Goal: Task Accomplishment & Management: Manage account settings

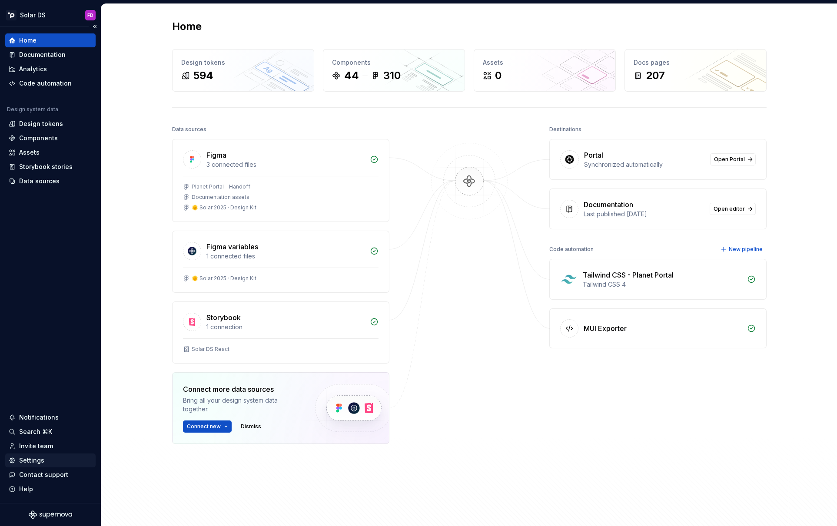
click at [30, 451] on div "Settings" at bounding box center [50, 461] width 90 height 14
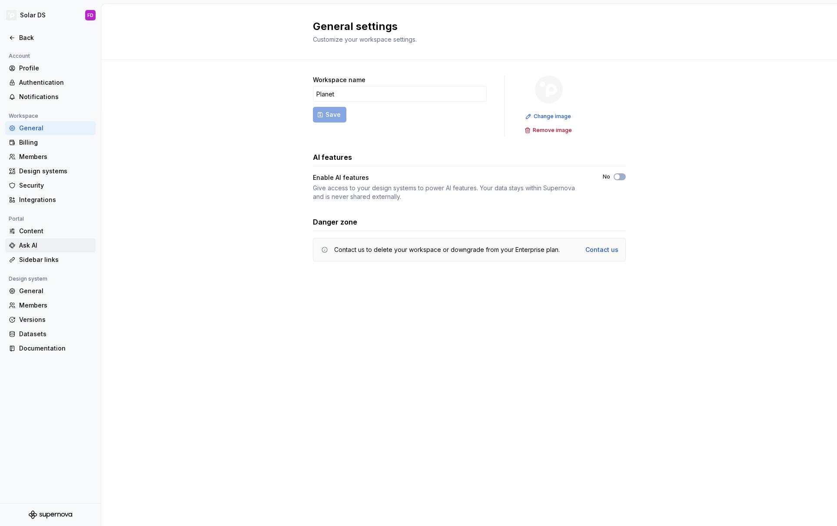
click at [31, 248] on div "Ask AI" at bounding box center [55, 245] width 73 height 9
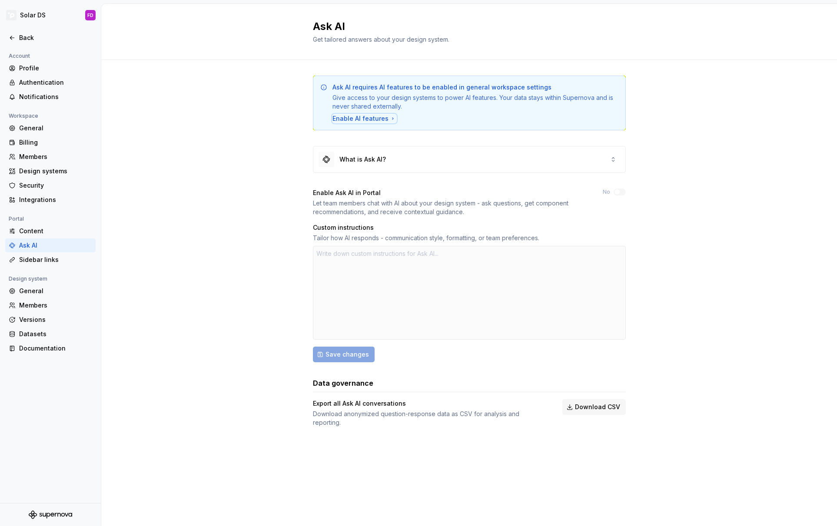
click at [361, 118] on div "Enable AI features" at bounding box center [364, 118] width 64 height 9
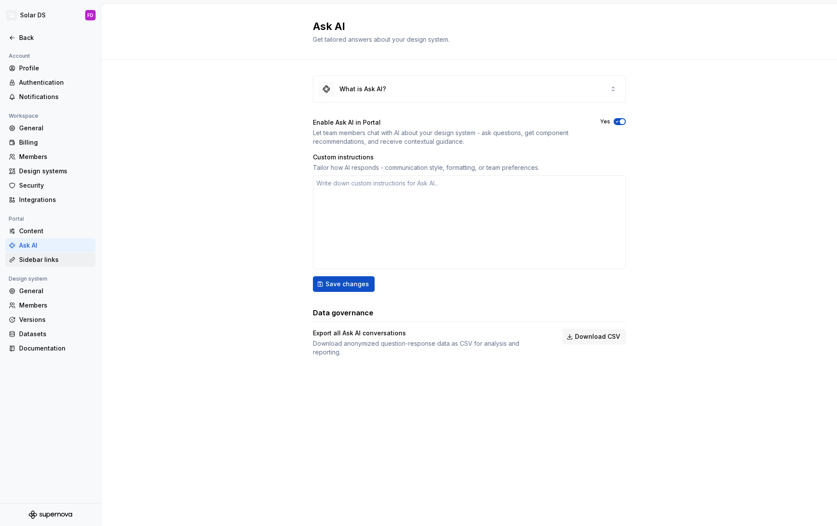
click at [53, 259] on div "Sidebar links" at bounding box center [55, 259] width 73 height 9
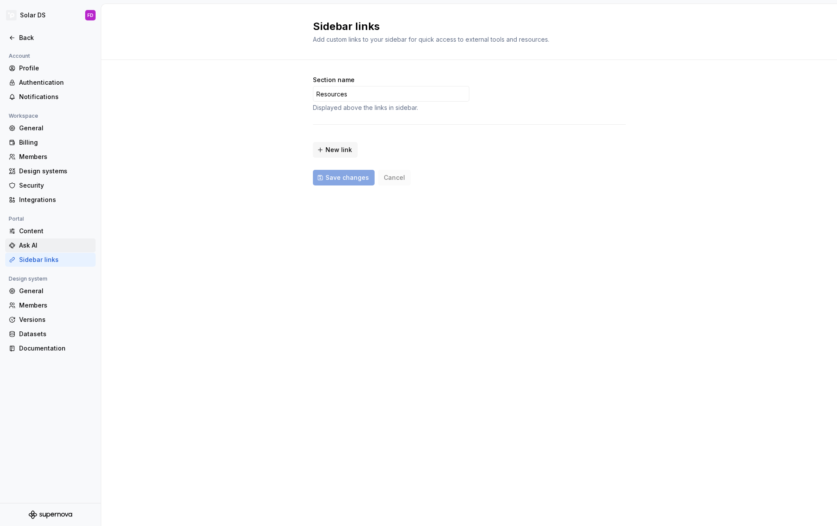
click at [32, 249] on div "Ask AI" at bounding box center [55, 245] width 73 height 9
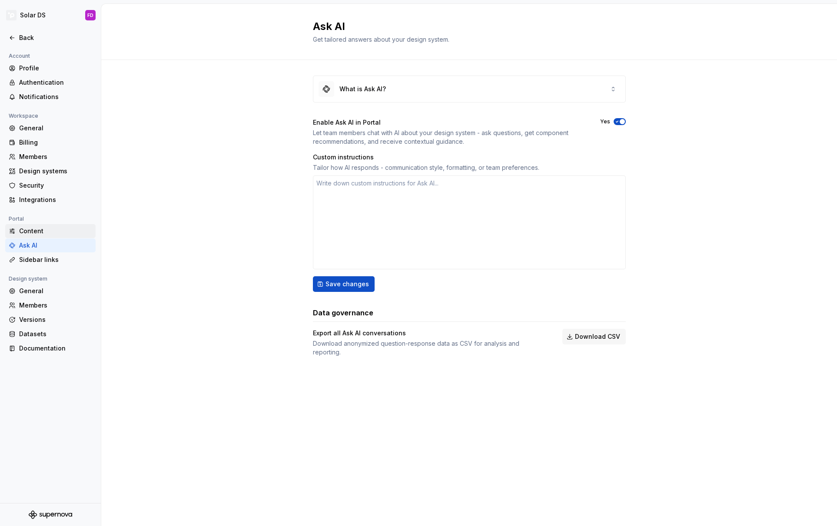
click at [29, 233] on div "Content" at bounding box center [55, 231] width 73 height 9
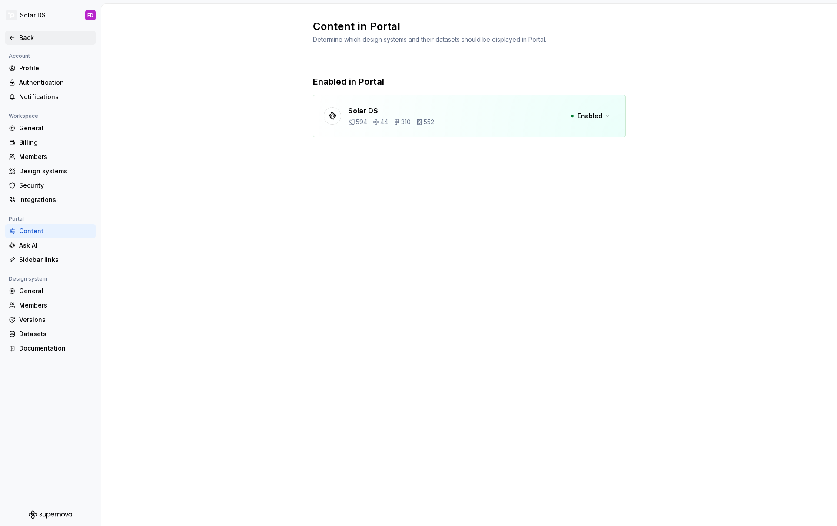
click at [16, 42] on div "Back" at bounding box center [50, 37] width 83 height 9
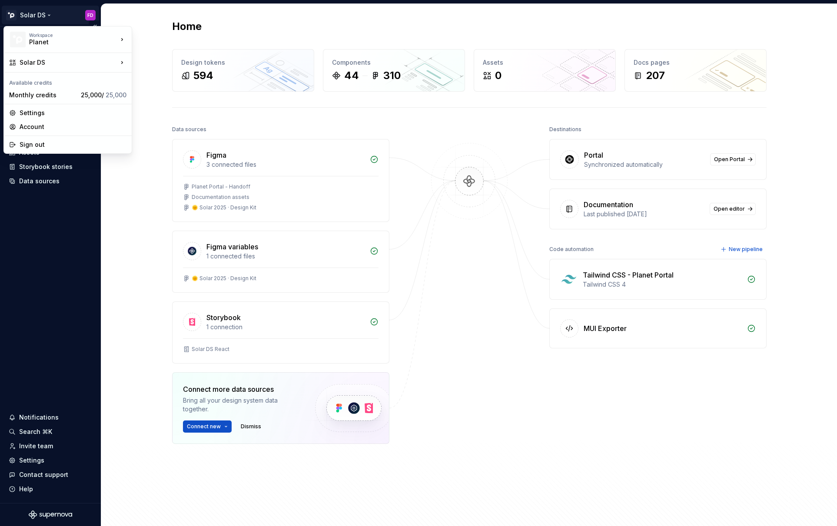
click at [49, 14] on html "Solar DS FD Home Documentation Analytics Code automation Design system data Des…" at bounding box center [418, 263] width 837 height 526
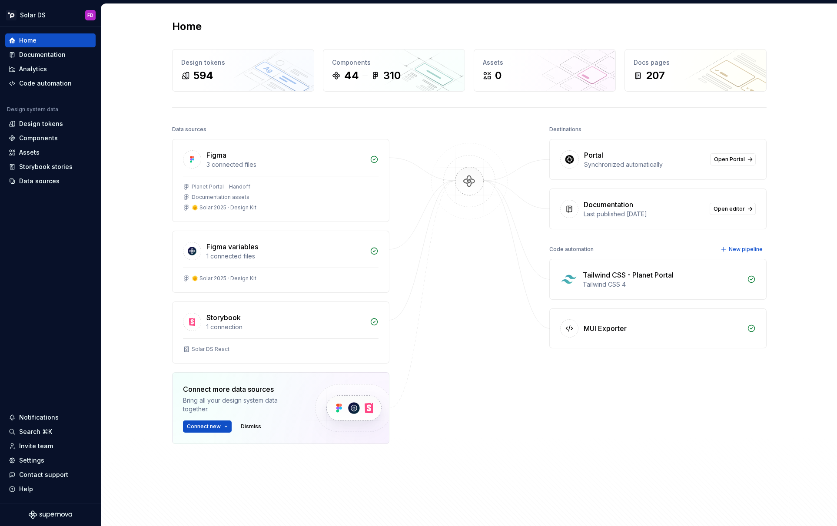
click at [269, 23] on html "Solar DS FD Home Documentation Analytics Code automation Design system data Des…" at bounding box center [418, 263] width 837 height 526
click at [53, 86] on div "Code automation" at bounding box center [45, 83] width 53 height 9
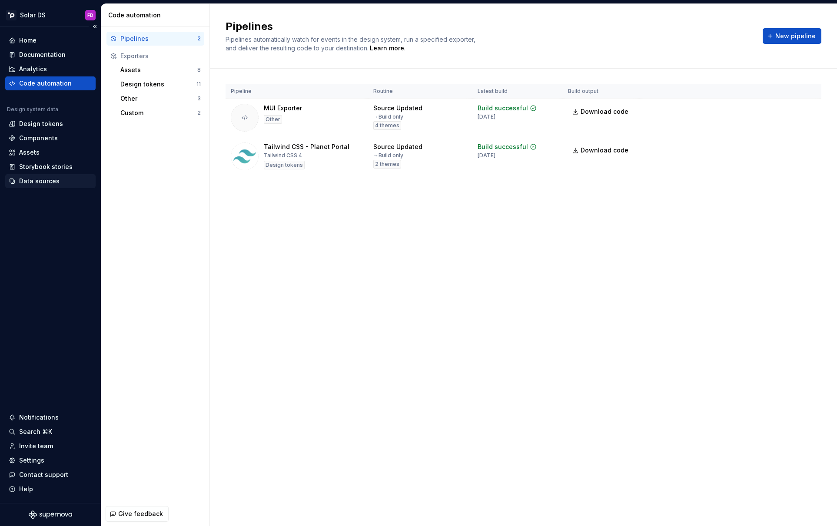
click at [47, 181] on div "Data sources" at bounding box center [39, 181] width 40 height 9
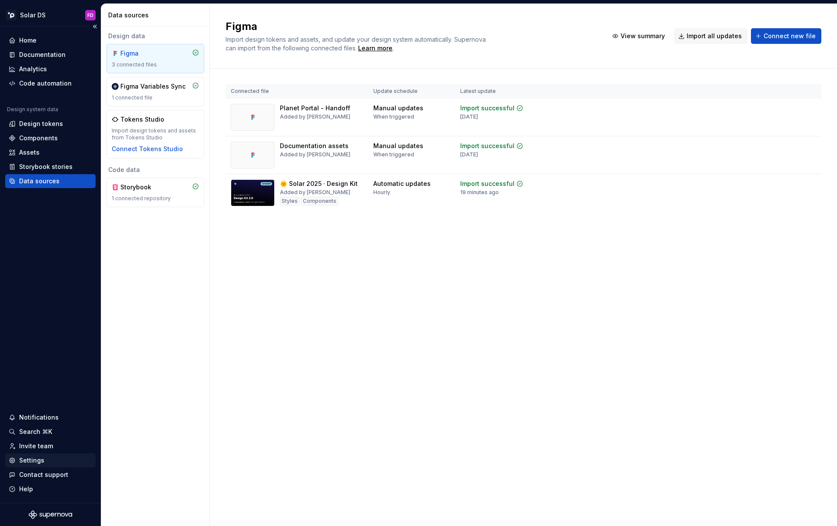
click at [50, 451] on div "Settings" at bounding box center [50, 460] width 83 height 9
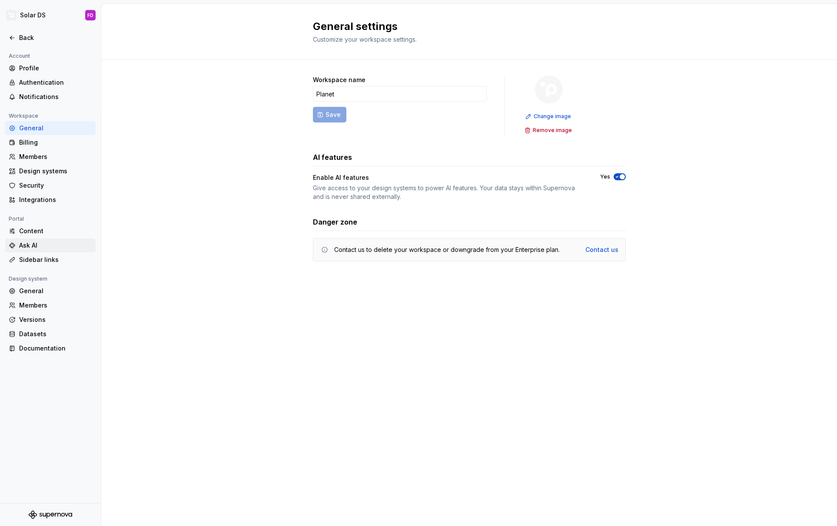
click at [39, 249] on div "Ask AI" at bounding box center [55, 245] width 73 height 9
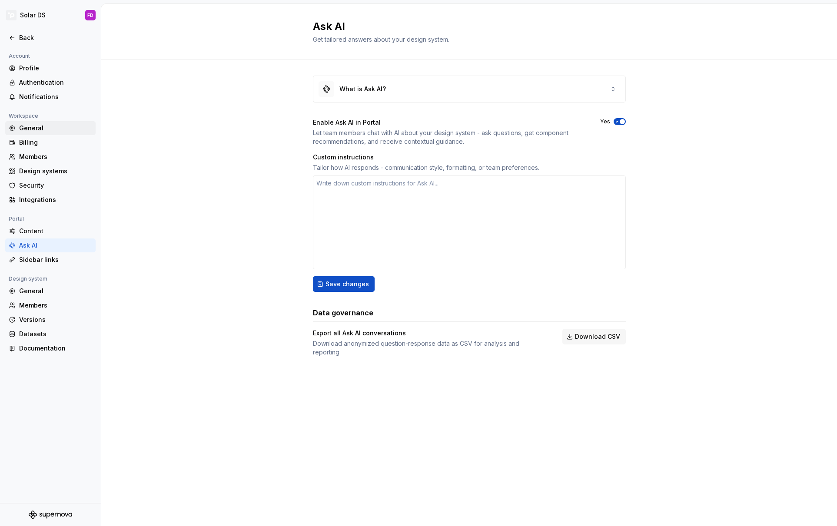
click at [36, 126] on div "General" at bounding box center [55, 128] width 73 height 9
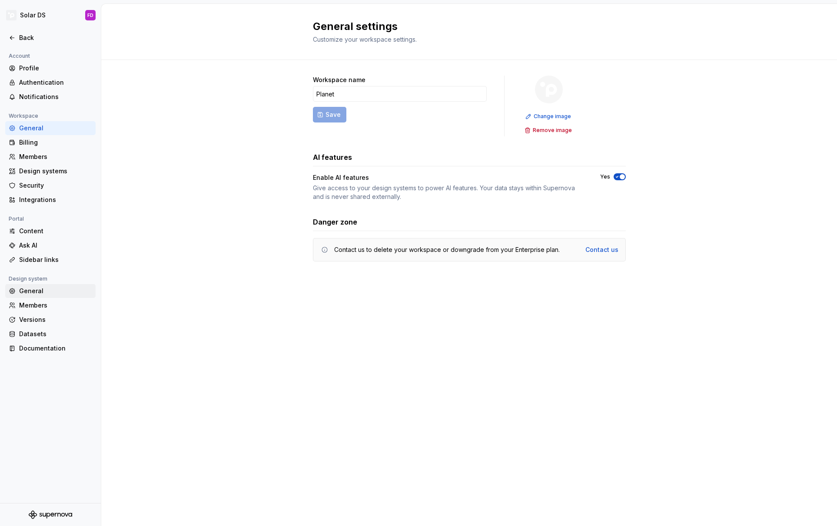
click at [32, 295] on div "General" at bounding box center [55, 291] width 73 height 9
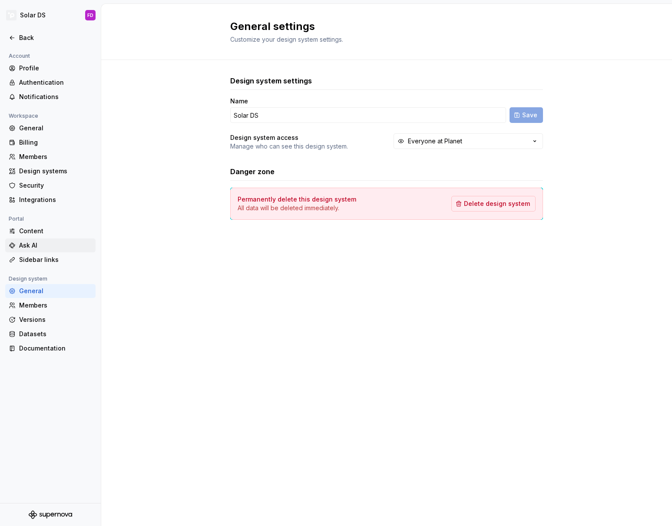
click at [41, 245] on div "Ask AI" at bounding box center [55, 245] width 73 height 9
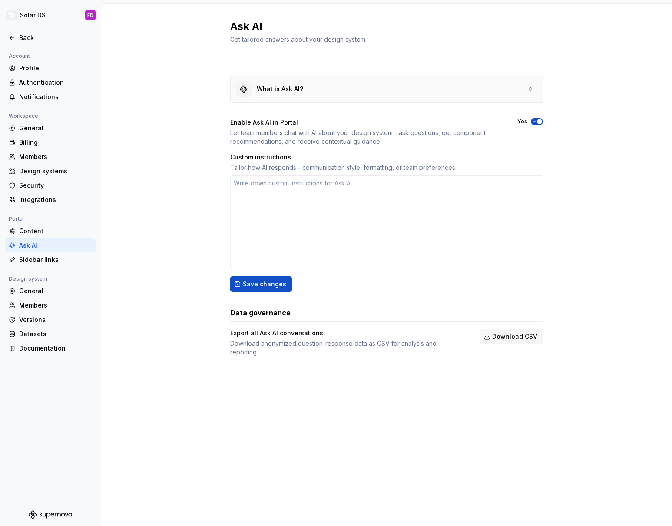
click at [407, 86] on div "What is Ask AI?" at bounding box center [387, 89] width 312 height 26
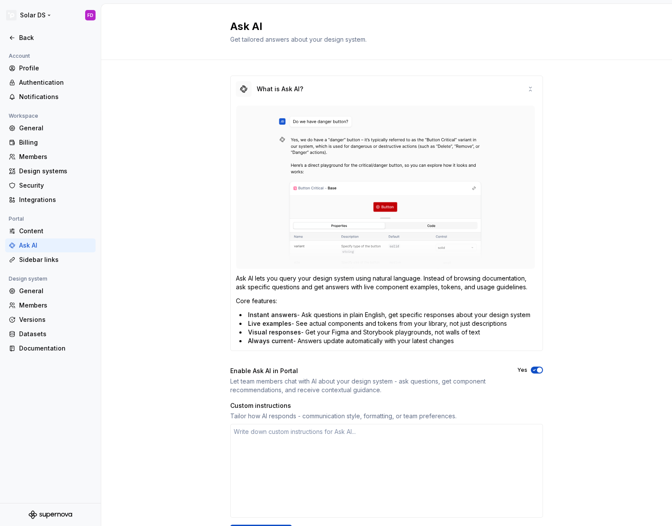
click at [48, 16] on html "Solar DS FD Back Account Profile Authentication Notifications Workspace General…" at bounding box center [336, 263] width 672 height 526
click at [535, 93] on div "What is Ask AI?" at bounding box center [387, 89] width 312 height 26
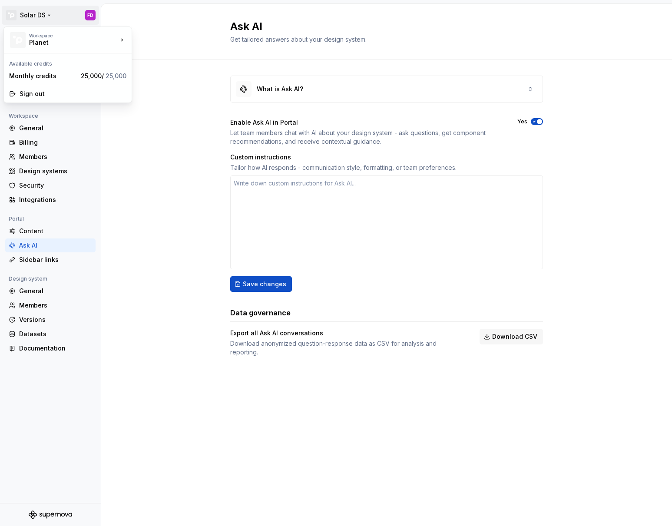
click at [44, 15] on html "Solar DS FD Back Account Profile Authentication Notifications Workspace General…" at bounding box center [336, 263] width 672 height 526
type textarea "*"
click at [43, 14] on html "Solar DS FD Back Account Profile Authentication Notifications Workspace General…" at bounding box center [336, 263] width 672 height 526
click at [57, 451] on icon "Supernova Logo" at bounding box center [50, 515] width 43 height 9
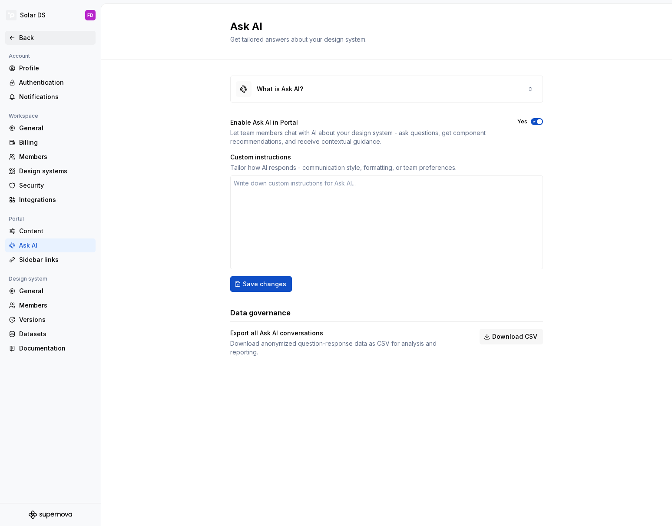
click at [27, 39] on div "Back" at bounding box center [55, 37] width 73 height 9
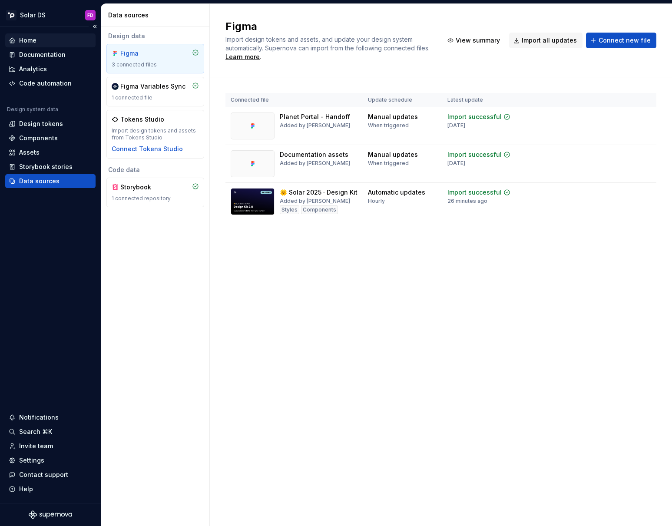
click at [25, 38] on div "Home" at bounding box center [27, 40] width 17 height 9
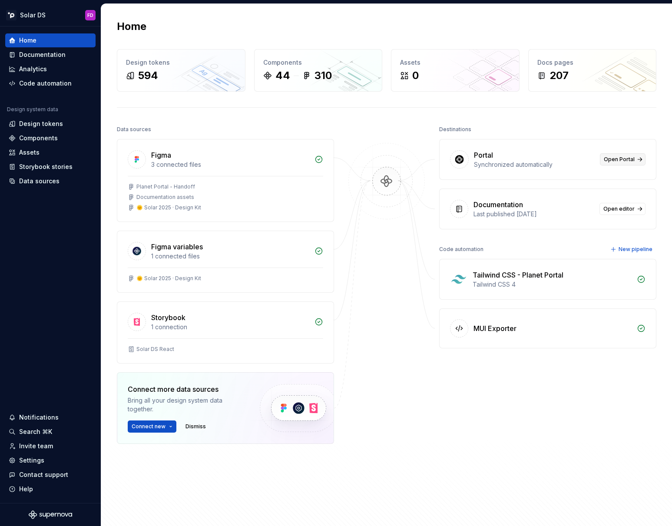
click at [610, 163] on span "Open Portal" at bounding box center [619, 159] width 31 height 7
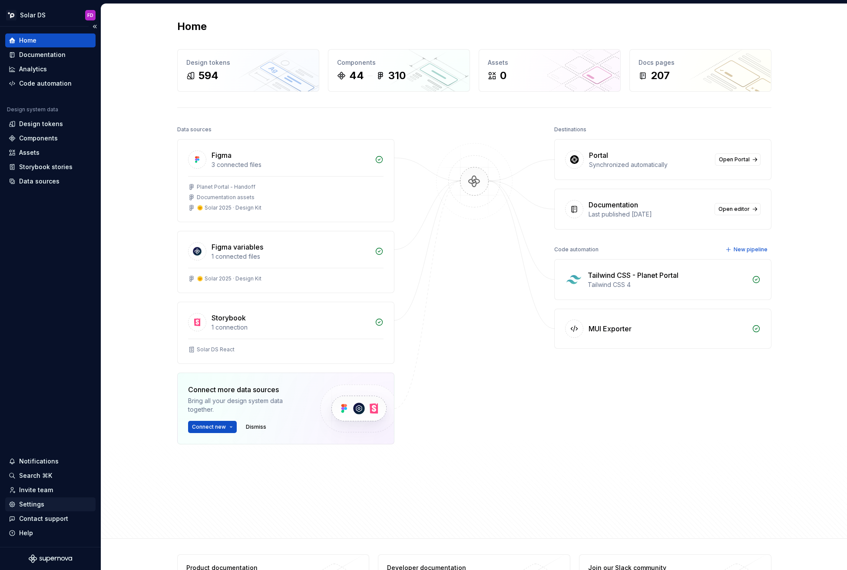
click at [40, 451] on div "Settings" at bounding box center [31, 504] width 25 height 9
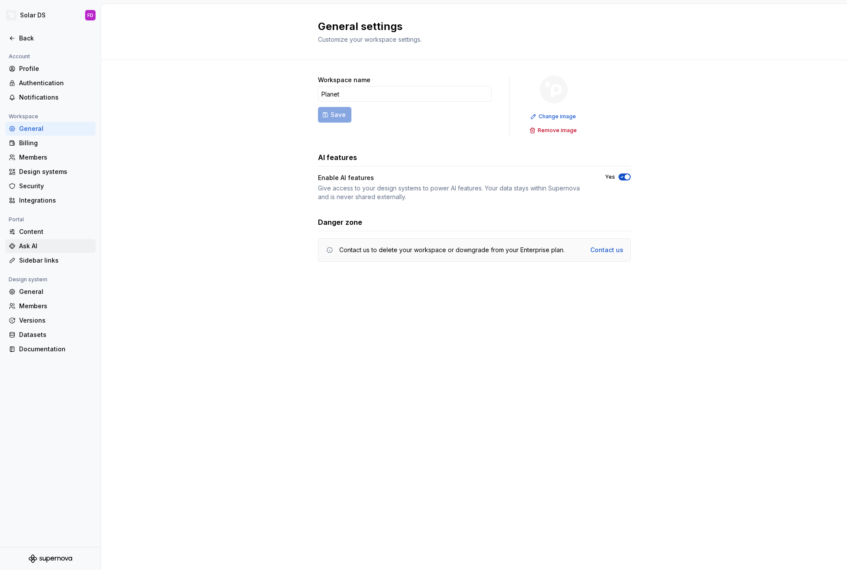
click at [30, 248] on div "Ask AI" at bounding box center [55, 246] width 73 height 9
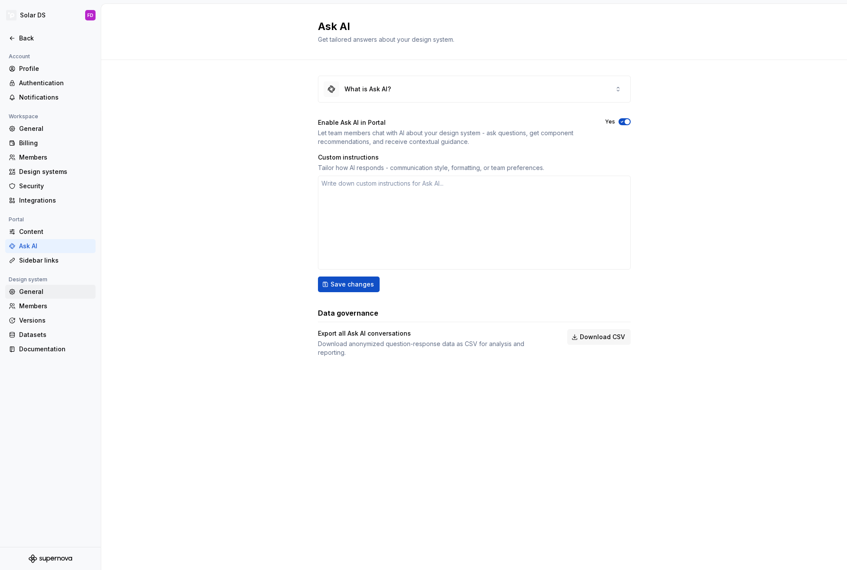
click at [31, 294] on div "General" at bounding box center [55, 291] width 73 height 9
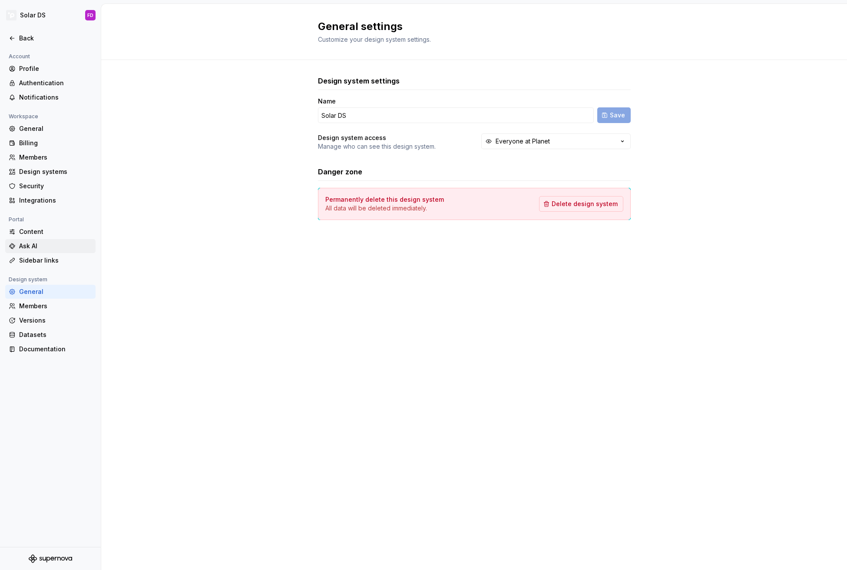
click at [35, 247] on div "Ask AI" at bounding box center [55, 246] width 73 height 9
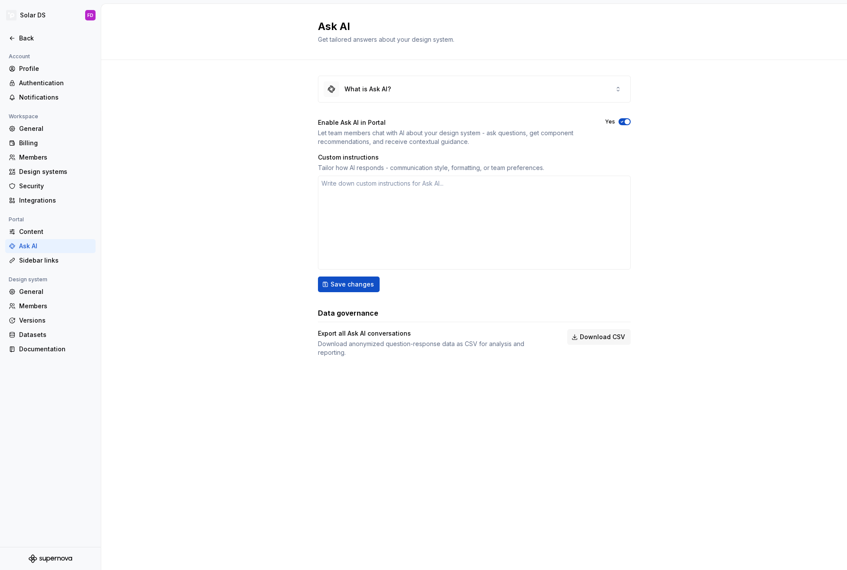
type textarea "*"
click at [26, 304] on div "Members" at bounding box center [55, 306] width 73 height 9
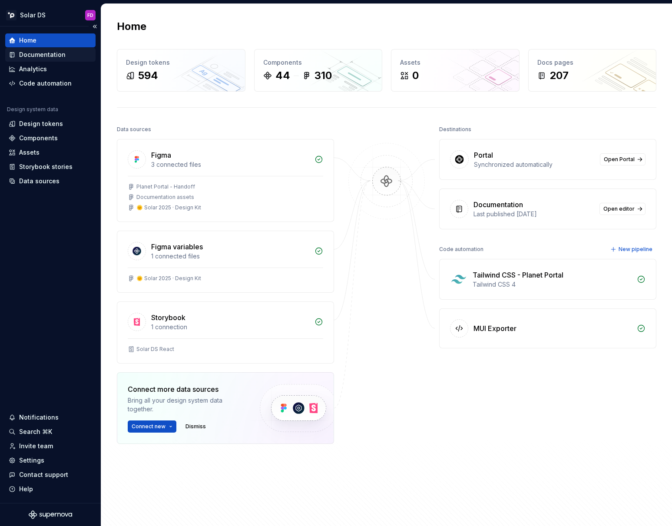
click at [50, 51] on div "Documentation" at bounding box center [42, 54] width 46 height 9
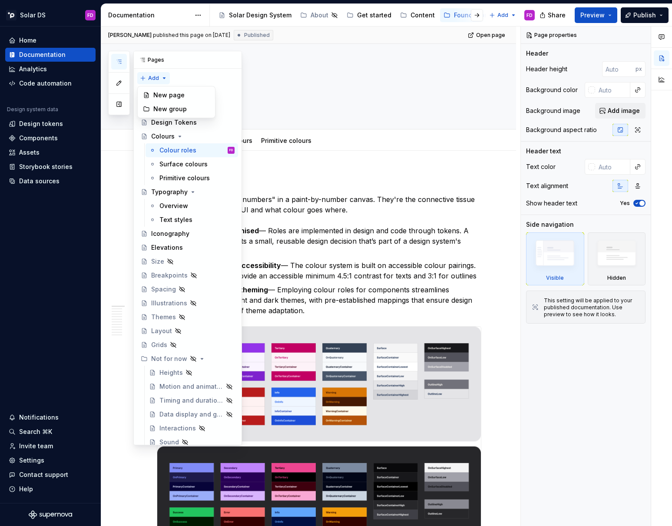
click at [162, 80] on div "Pages Add Accessibility guide for tree Page tree. Navigate the tree with the ar…" at bounding box center [175, 248] width 134 height 395
type textarea "*"
